Goal: Use online tool/utility: Utilize a website feature to perform a specific function

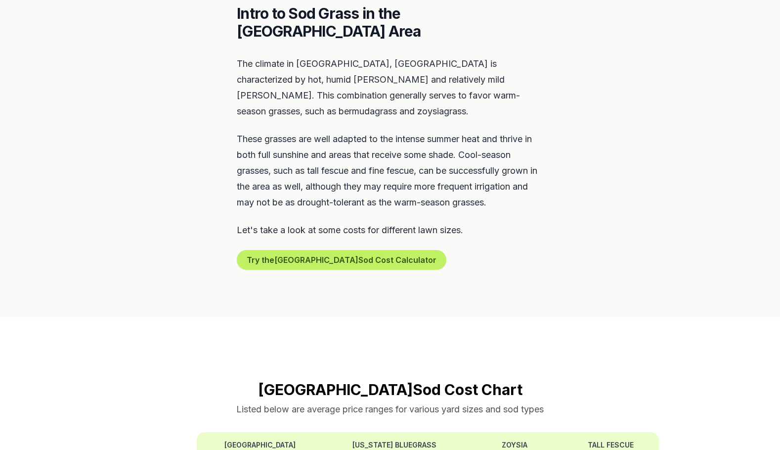
scroll to position [470, 0]
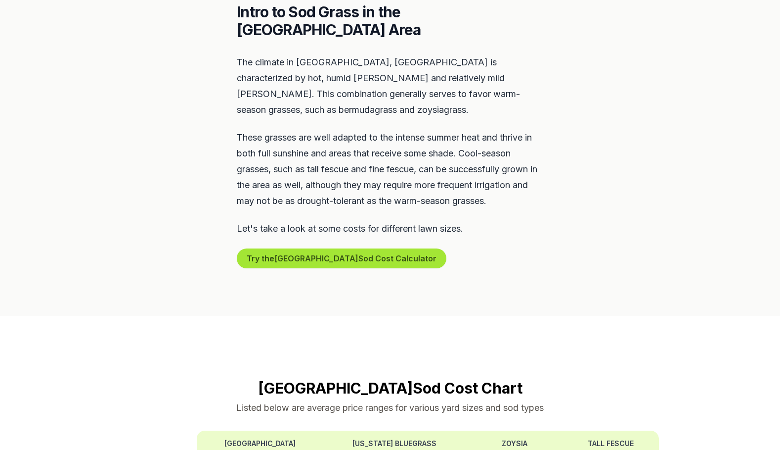
click at [289, 248] on button "Try the Huntsville Sod Cost Calculator" at bounding box center [342, 258] width 210 height 20
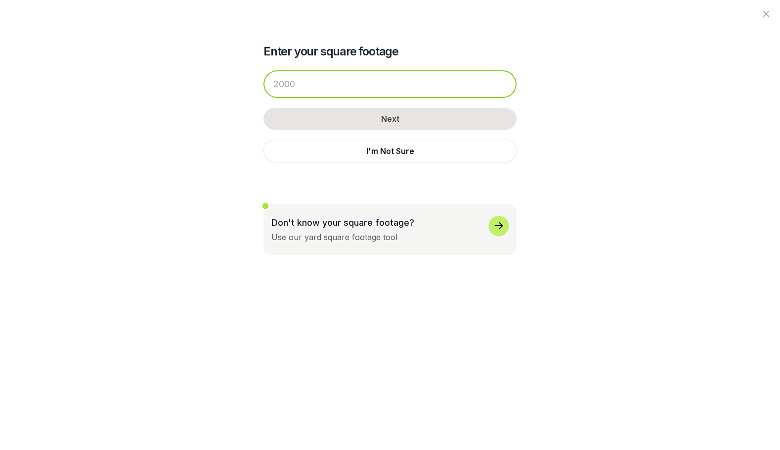
click at [295, 86] on input "number" at bounding box center [390, 84] width 253 height 28
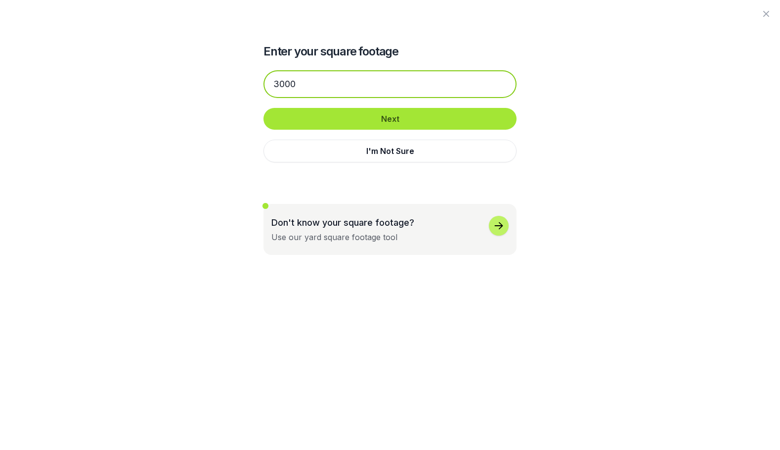
type input "3000"
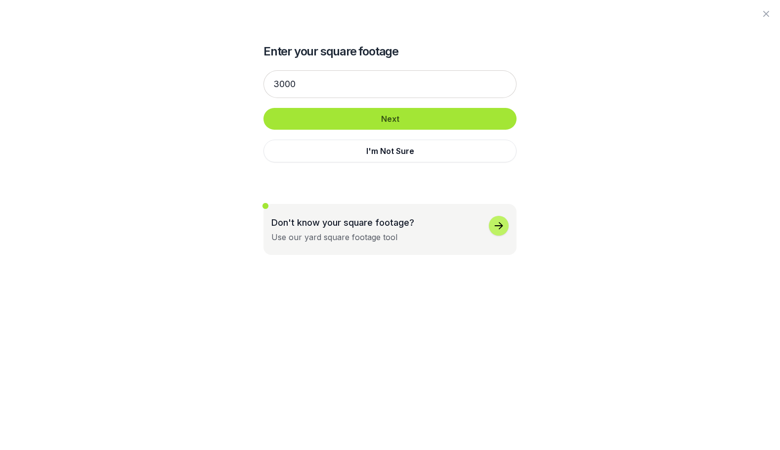
click at [320, 117] on button "Next" at bounding box center [390, 119] width 253 height 22
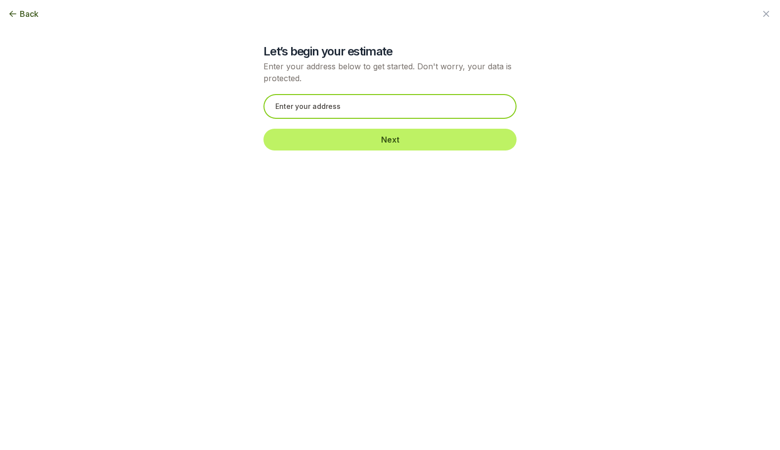
click at [318, 109] on input "text" at bounding box center [390, 106] width 253 height 25
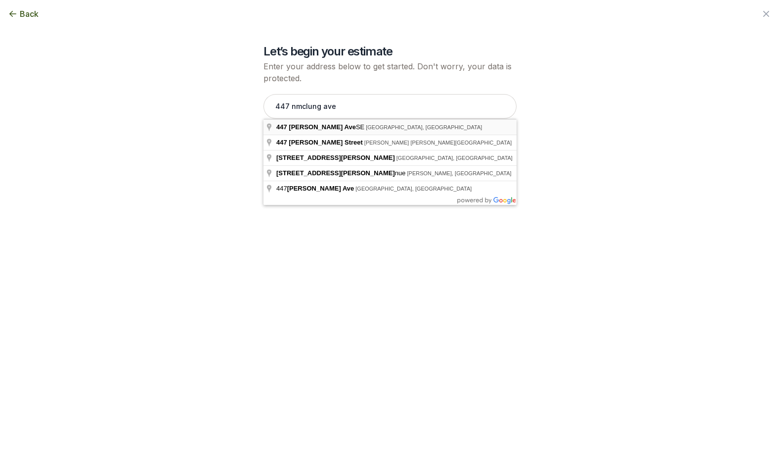
type input "[STREET_ADDRESS][PERSON_NAME]"
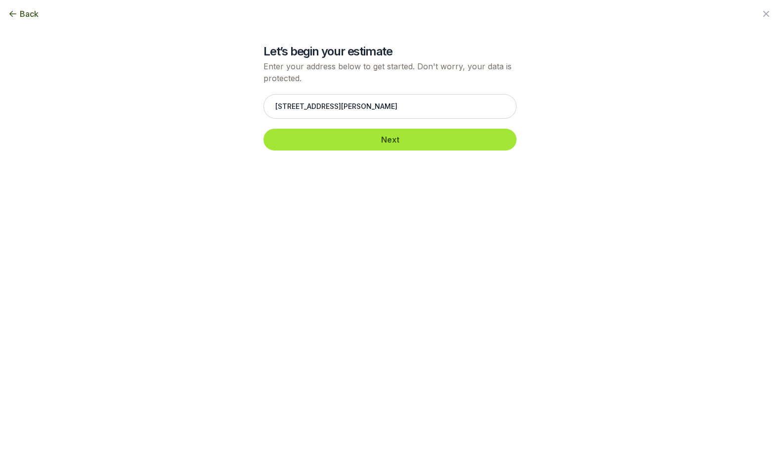
click at [329, 136] on button "Next" at bounding box center [390, 140] width 253 height 22
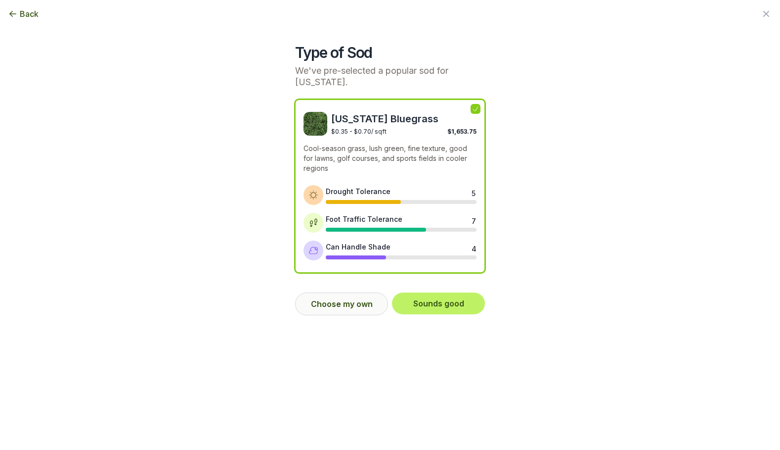
click at [331, 305] on button "Choose my own" at bounding box center [341, 303] width 93 height 23
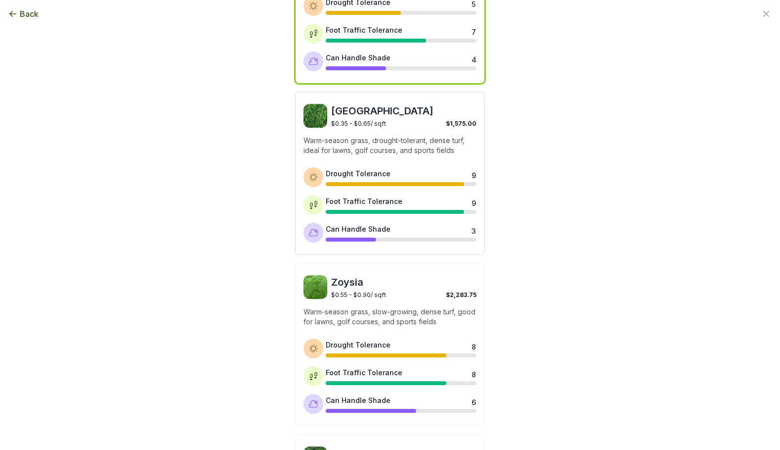
scroll to position [203, 0]
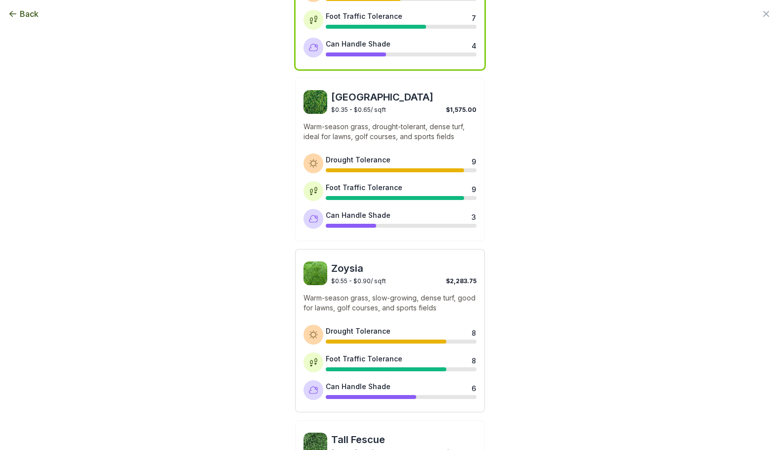
click at [363, 282] on span "$0.55 - $0.90 / sqft" at bounding box center [358, 280] width 55 height 7
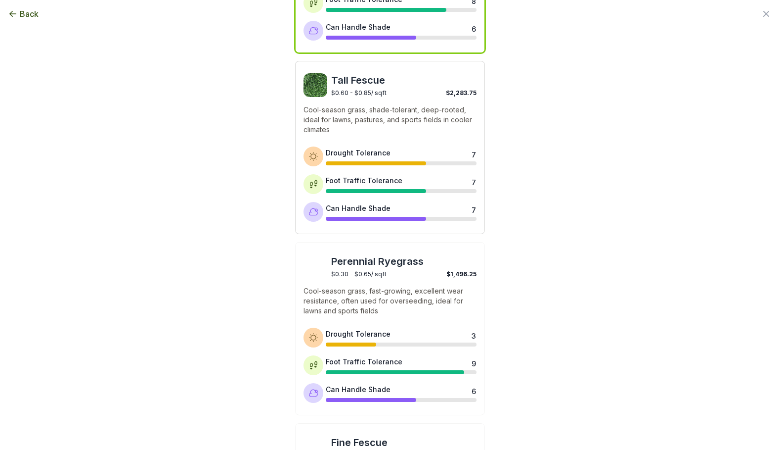
scroll to position [562, 0]
click at [313, 268] on img at bounding box center [316, 266] width 24 height 24
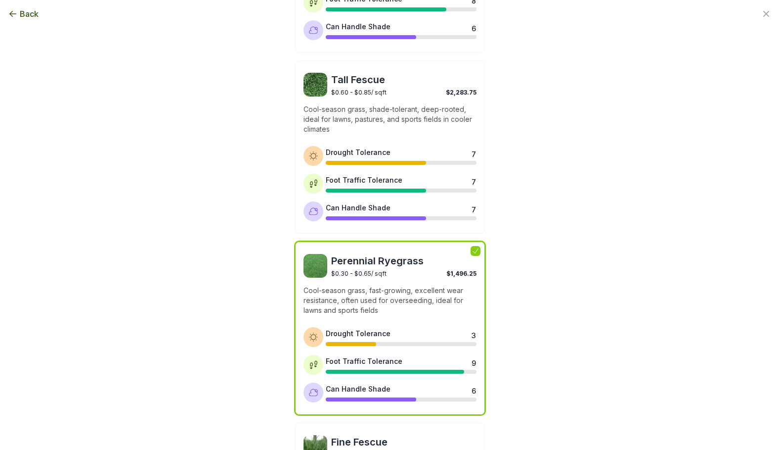
click at [314, 268] on img at bounding box center [316, 266] width 24 height 24
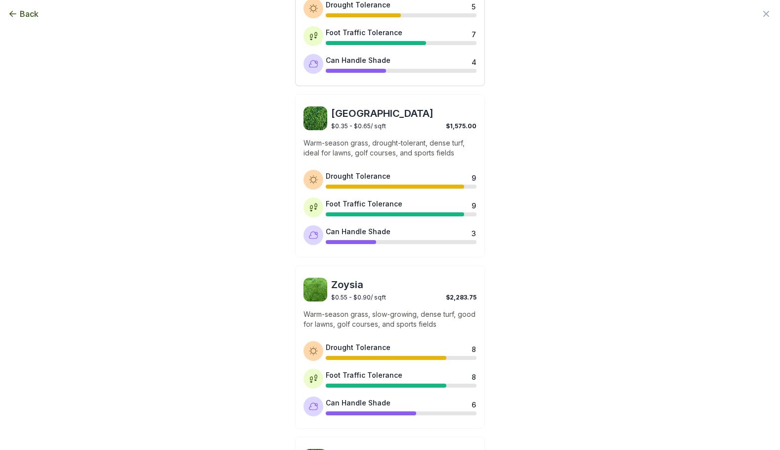
scroll to position [191, 0]
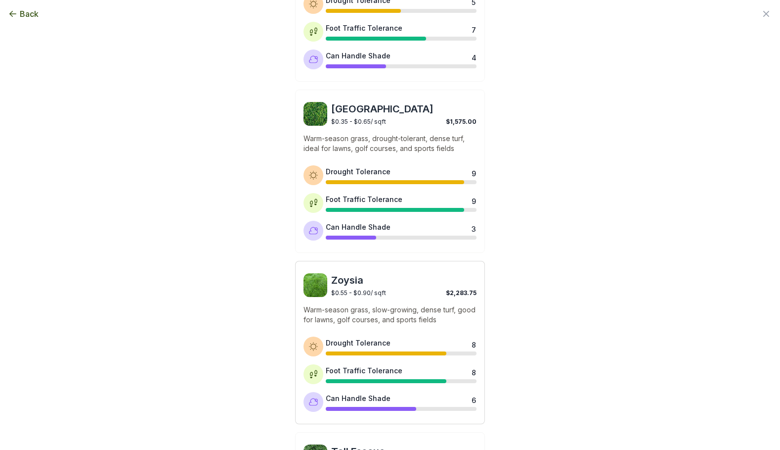
click at [358, 317] on p "Warm-season grass, slow-growing, dense turf, good for lawns, golf courses, and …" at bounding box center [390, 315] width 173 height 20
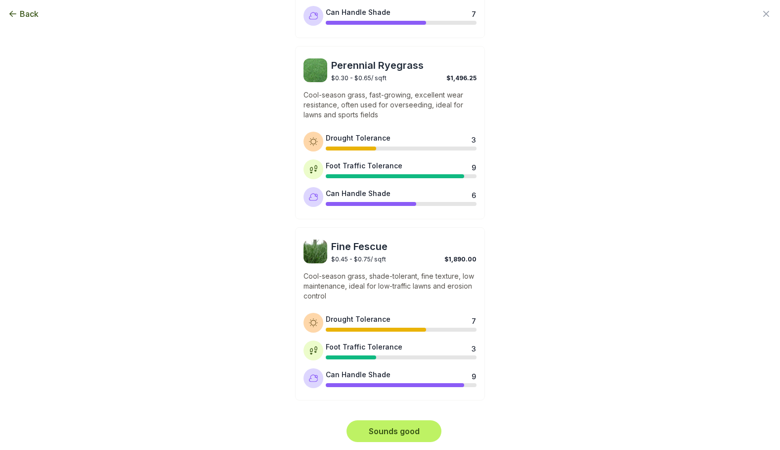
scroll to position [757, 0]
click at [384, 430] on button "Sounds good" at bounding box center [394, 431] width 95 height 22
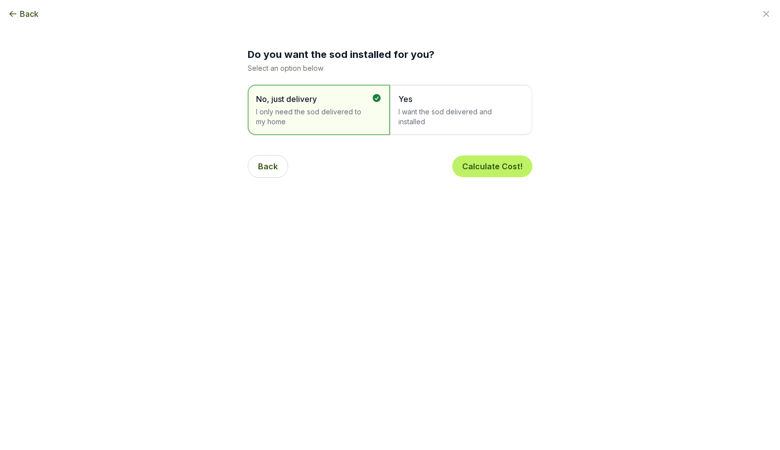
click at [426, 98] on span "Yes" at bounding box center [457, 99] width 116 height 12
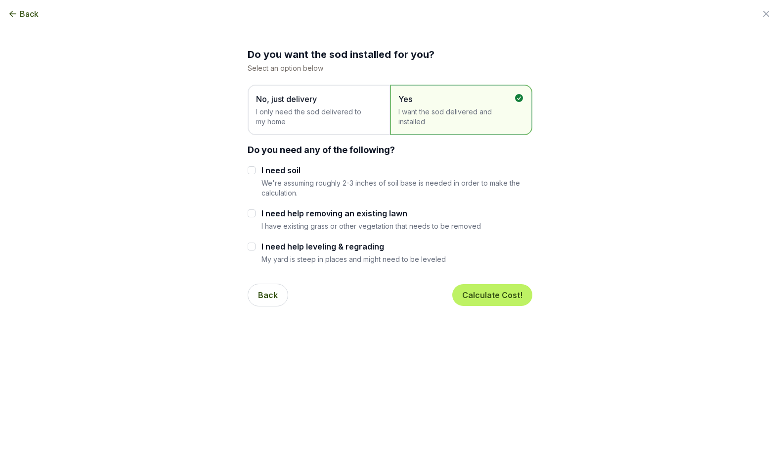
click at [253, 213] on input "I need help removing an existing lawn" at bounding box center [252, 213] width 8 height 8
checkbox input "true"
click at [482, 291] on button "Calculate Cost!" at bounding box center [492, 295] width 80 height 22
